Goal: Task Accomplishment & Management: Use online tool/utility

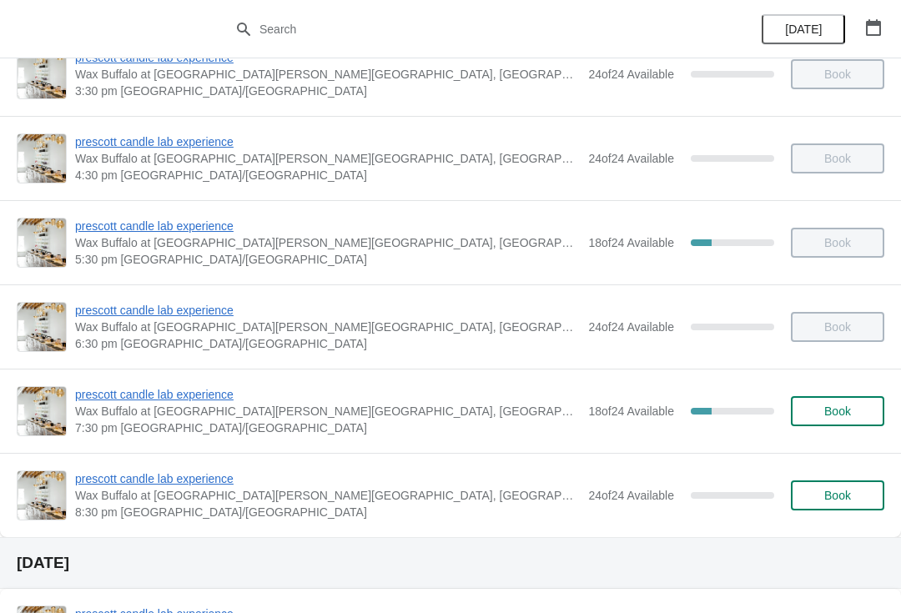
scroll to position [555, 0]
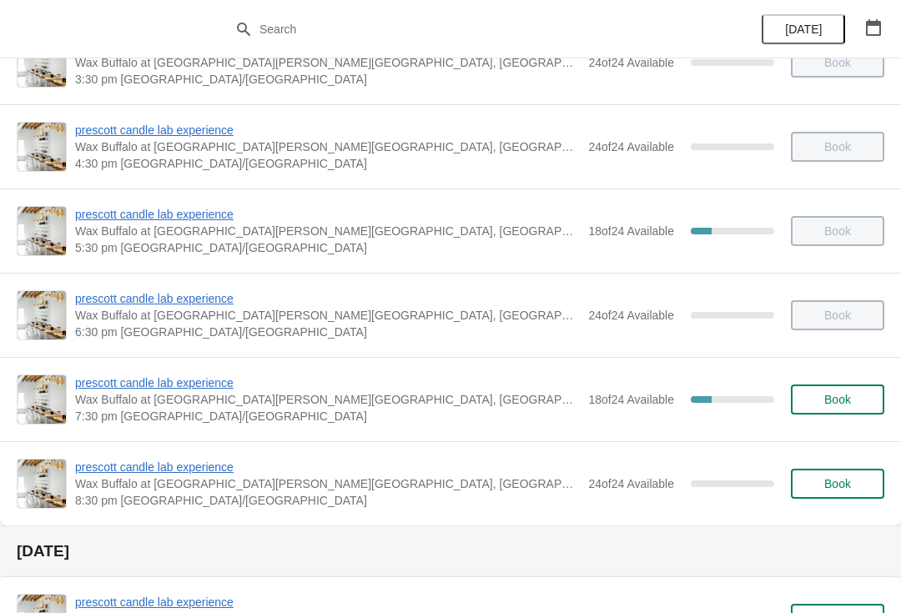
click at [199, 211] on span "prescott candle lab experience" at bounding box center [327, 214] width 504 height 17
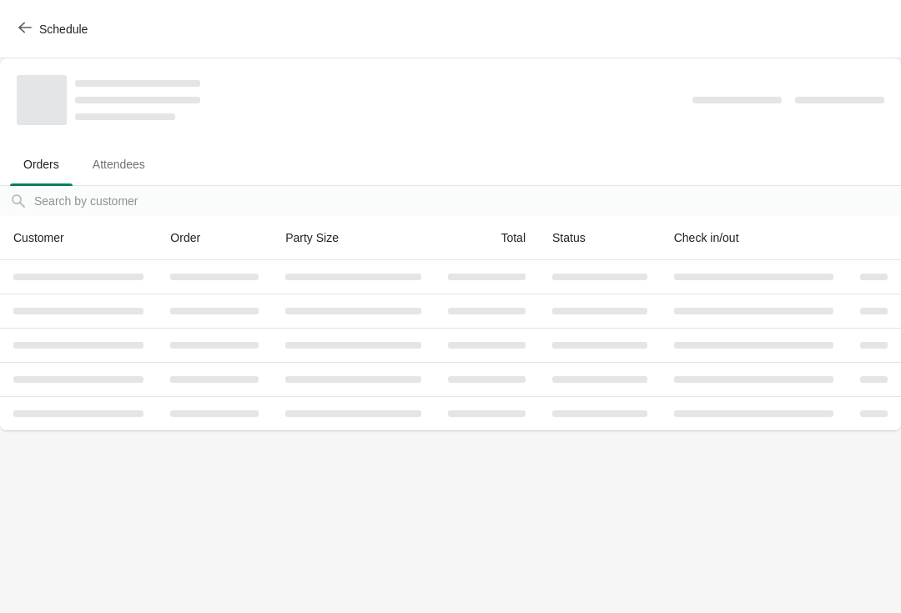
scroll to position [0, 0]
click at [18, 21] on icon "button" at bounding box center [24, 27] width 13 height 13
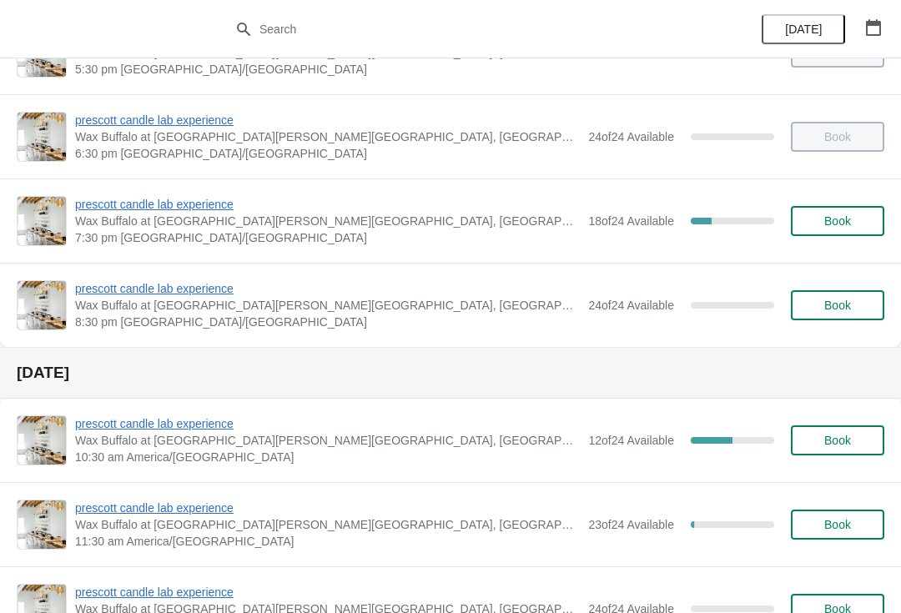
scroll to position [734, 0]
click at [162, 205] on span "prescott candle lab experience" at bounding box center [327, 203] width 504 height 17
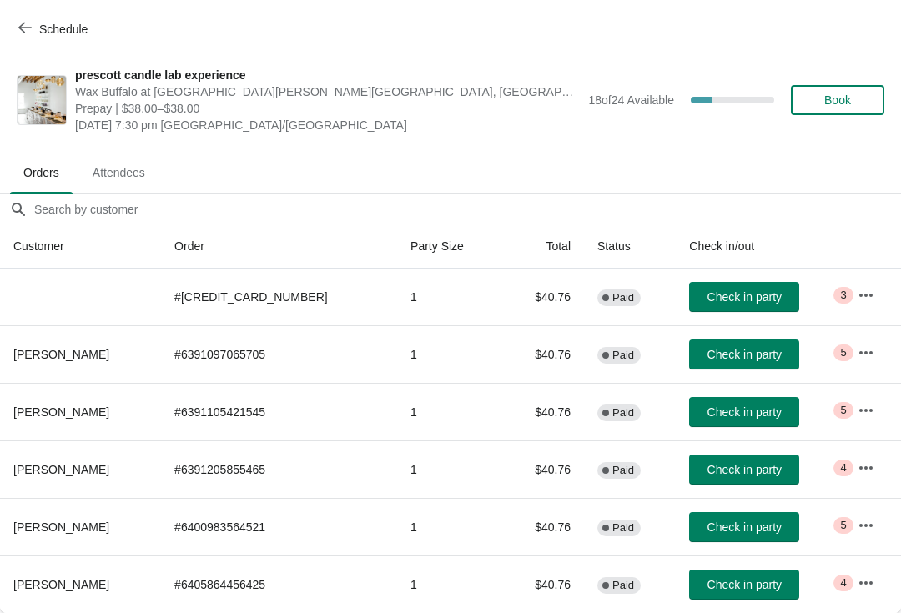
scroll to position [8, 0]
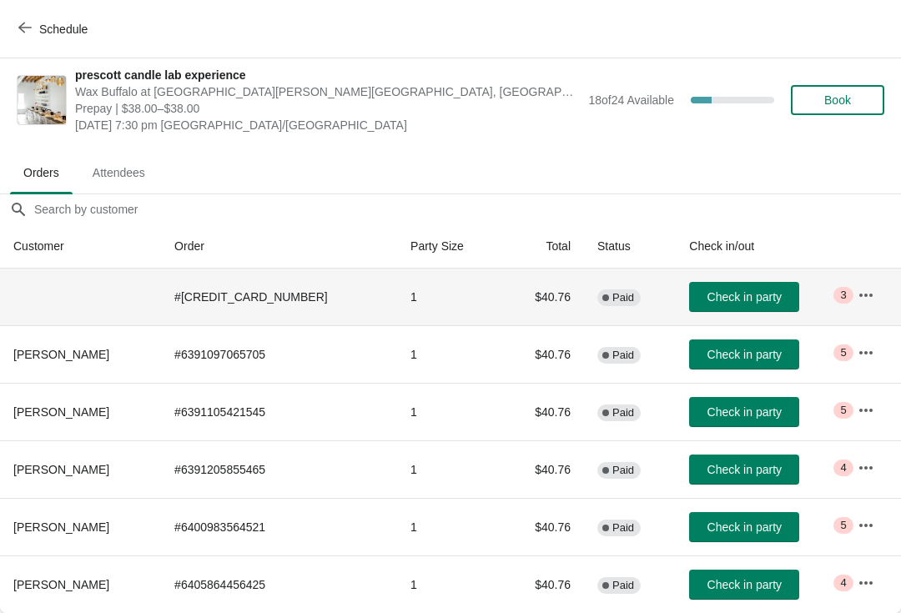
click at [140, 296] on th at bounding box center [80, 297] width 161 height 57
click at [715, 297] on span "Check in party" at bounding box center [744, 296] width 74 height 13
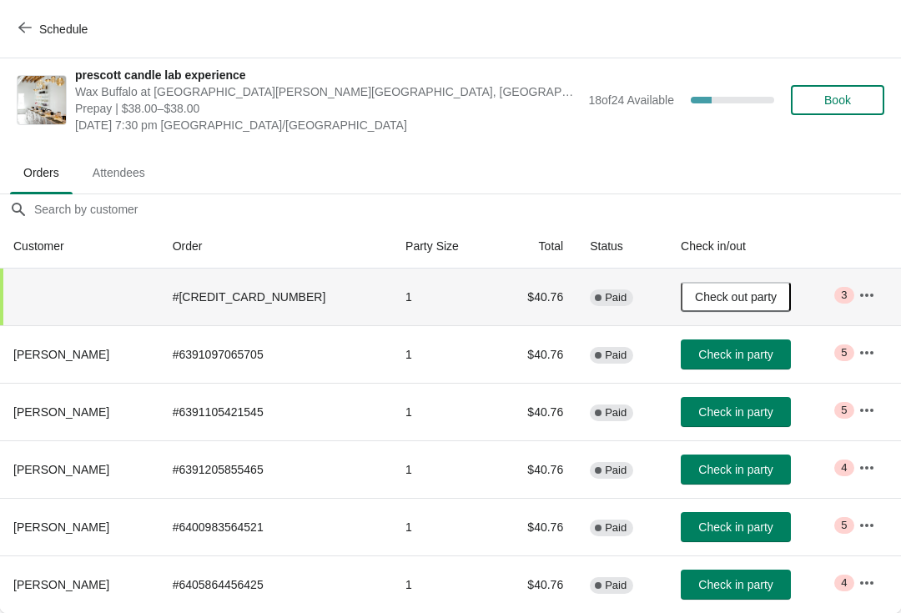
click at [717, 596] on button "Check in party" at bounding box center [735, 585] width 110 height 30
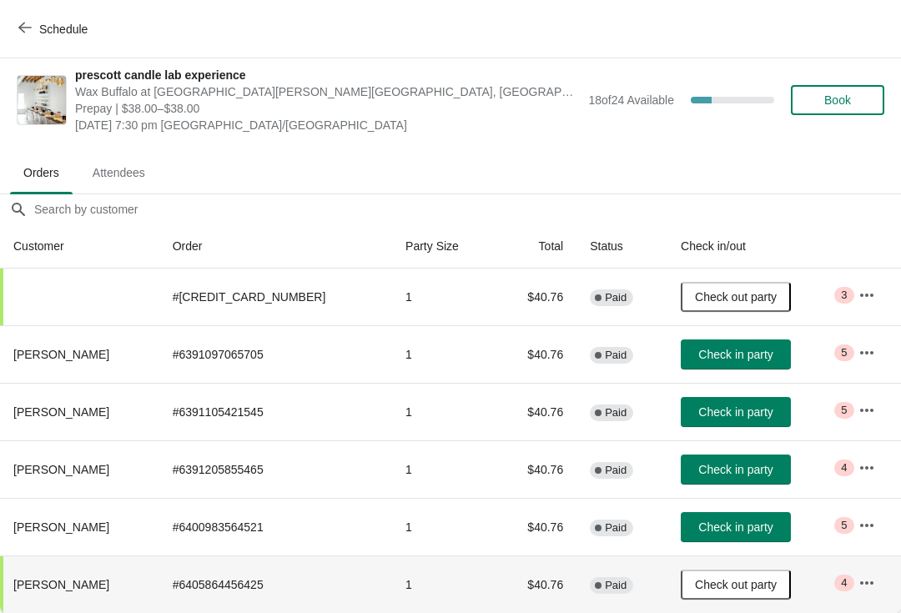
click at [709, 410] on span "Check in party" at bounding box center [735, 411] width 74 height 13
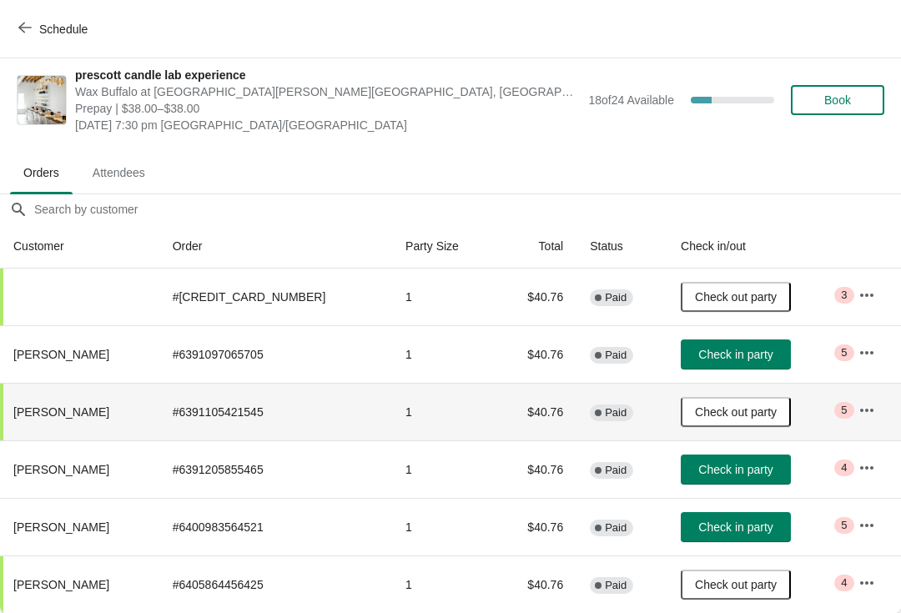
click at [716, 528] on span "Check in party" at bounding box center [735, 526] width 74 height 13
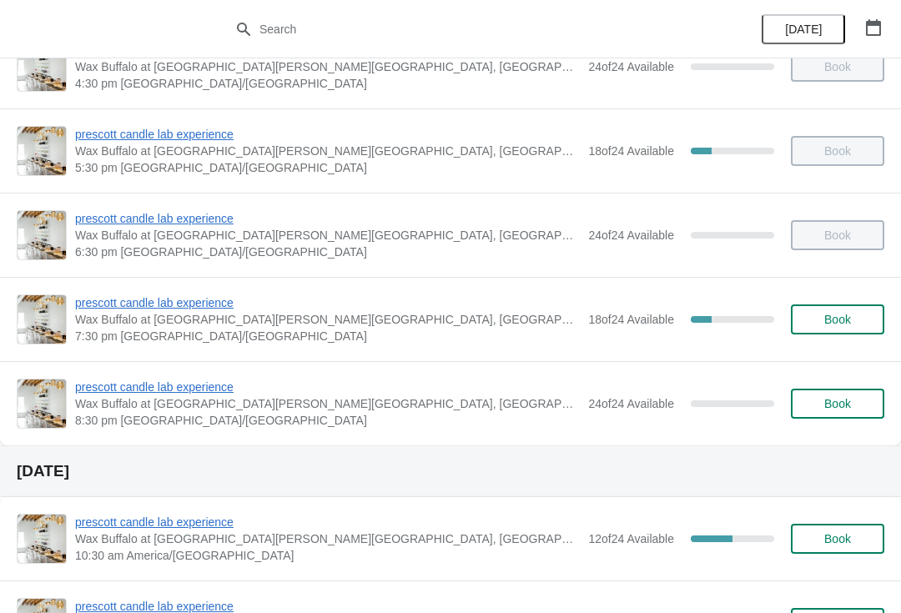
scroll to position [638, 0]
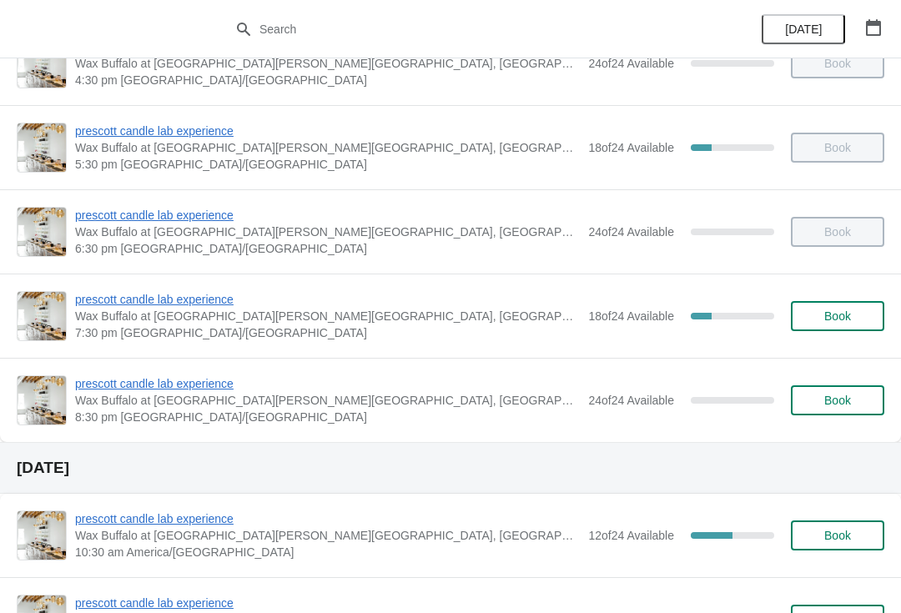
click at [174, 292] on span "prescott candle lab experience" at bounding box center [327, 299] width 504 height 17
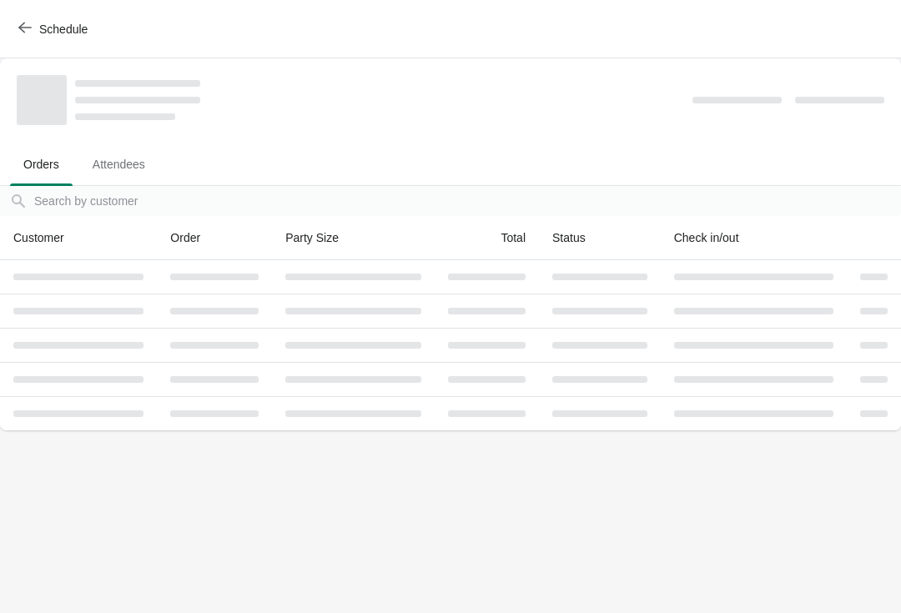
scroll to position [0, 0]
click at [442, 517] on body "Schedule Orders Attendees Orders Attendees Orders filter search Customer Order …" at bounding box center [450, 306] width 901 height 613
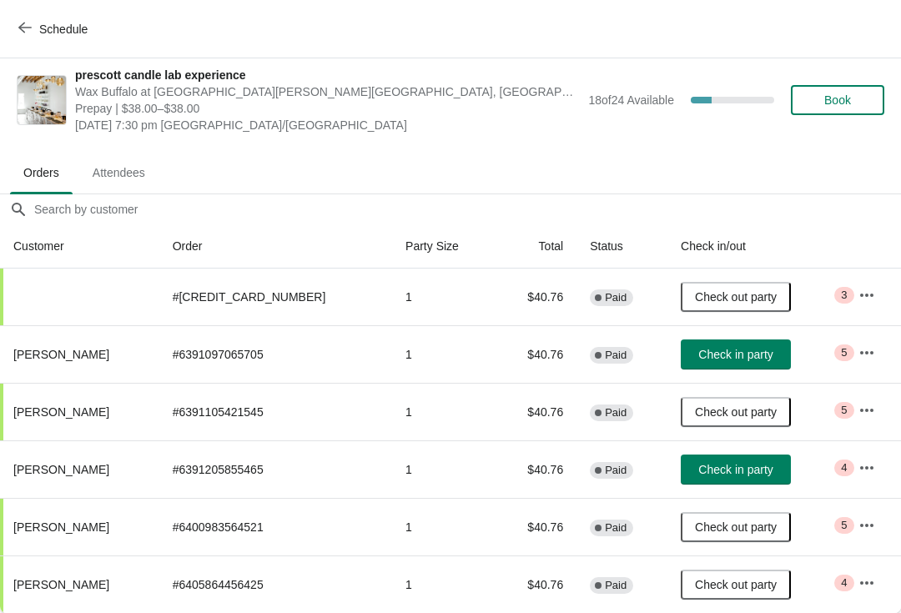
scroll to position [8, 0]
click at [699, 477] on button "Check in party" at bounding box center [735, 469] width 110 height 30
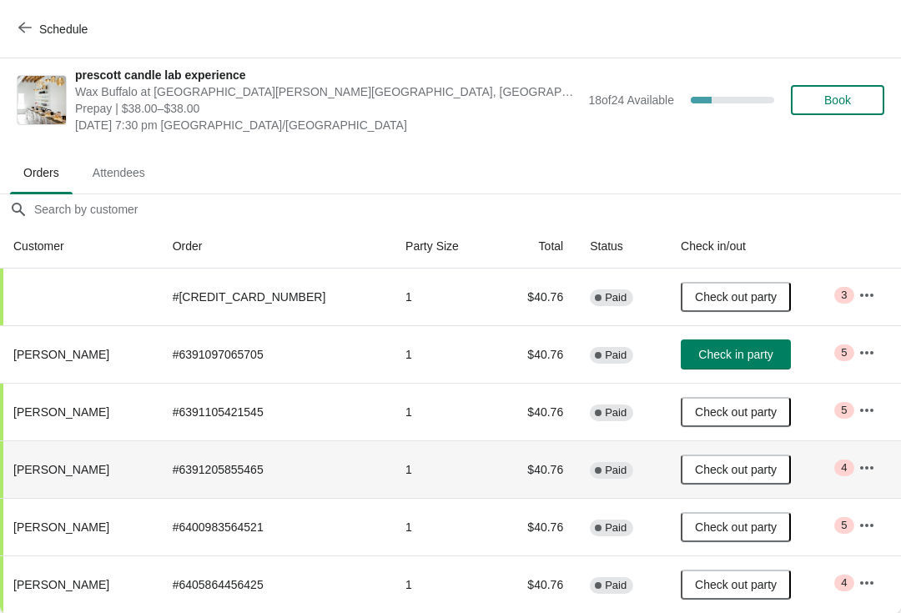
click at [742, 355] on span "Check in party" at bounding box center [735, 354] width 74 height 13
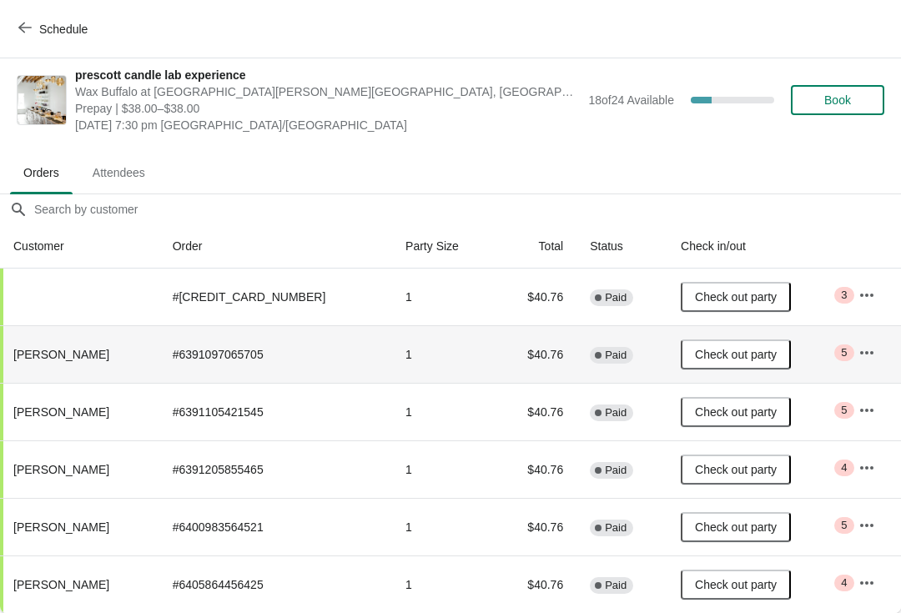
click at [63, 30] on span "Schedule" at bounding box center [63, 29] width 48 height 13
